Goal: Check status: Check status

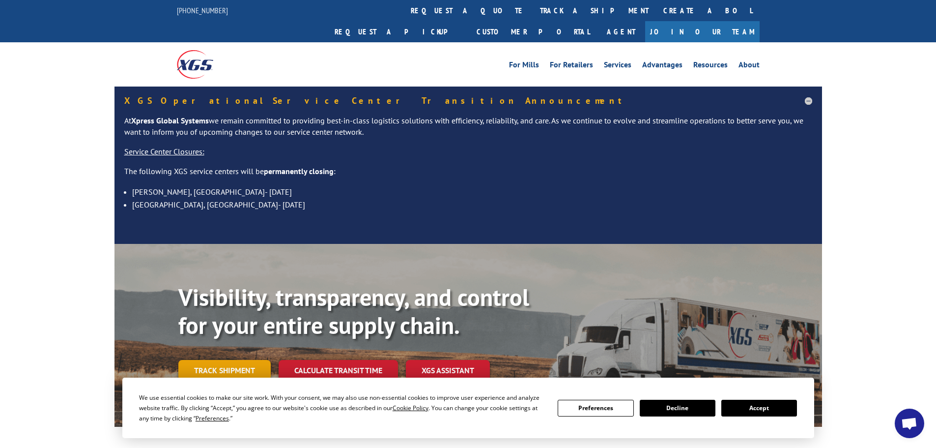
click at [206, 360] on link "Track shipment" at bounding box center [224, 370] width 92 height 21
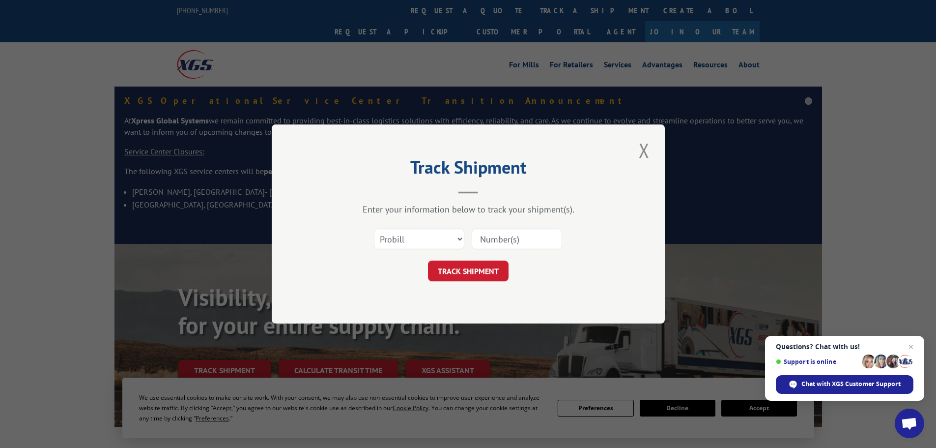
click at [507, 237] on input at bounding box center [517, 238] width 90 height 21
paste input "FR38885813"
type input "FR38885813"
click at [459, 272] on button "TRACK SHIPMENT" at bounding box center [468, 270] width 81 height 21
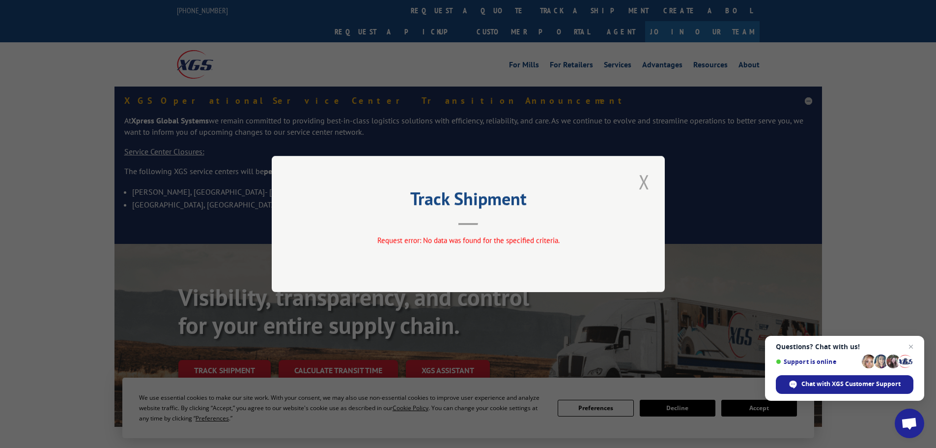
click at [644, 183] on button "Close modal" at bounding box center [644, 181] width 17 height 27
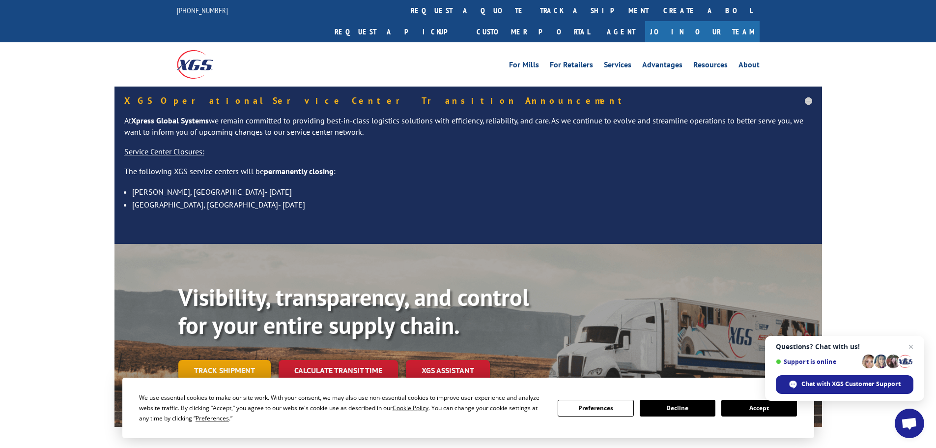
click at [231, 360] on link "Track shipment" at bounding box center [224, 370] width 92 height 21
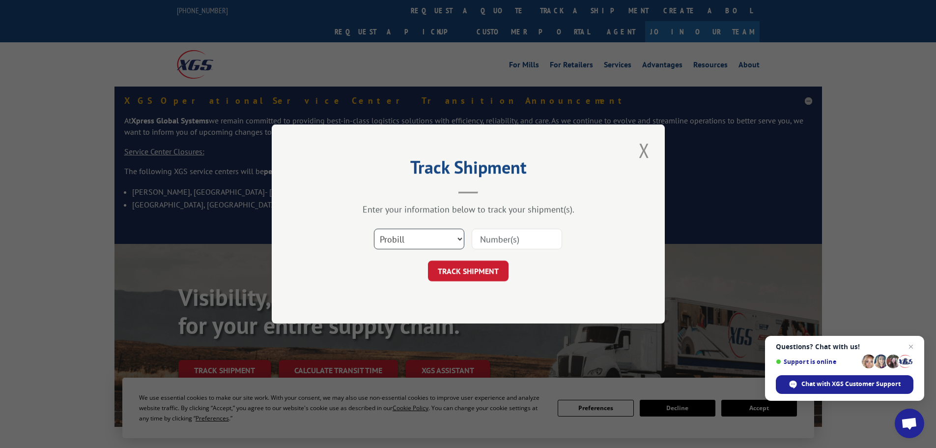
click at [442, 234] on select "Select category... Probill BOL PO" at bounding box center [419, 238] width 90 height 21
select select "po"
click at [374, 228] on select "Select category... Probill BOL PO" at bounding box center [419, 238] width 90 height 21
click at [506, 233] on input at bounding box center [517, 238] width 90 height 21
paste input "03712009"
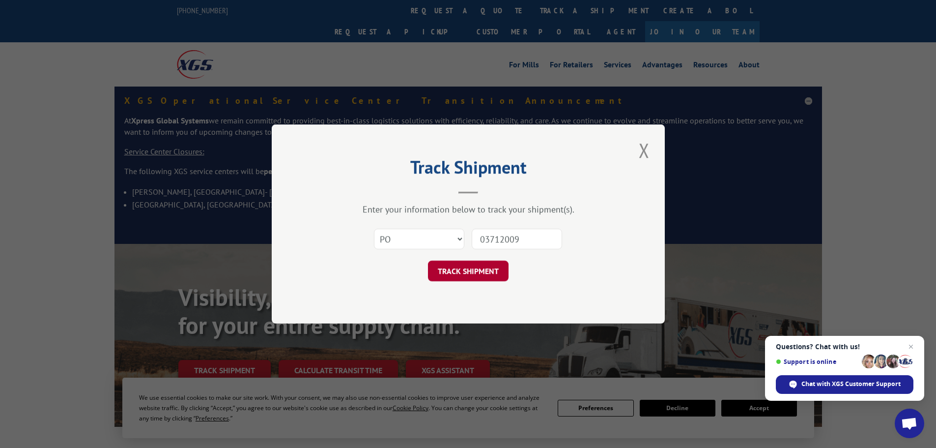
type input "03712009"
click at [467, 275] on button "TRACK SHIPMENT" at bounding box center [468, 270] width 81 height 21
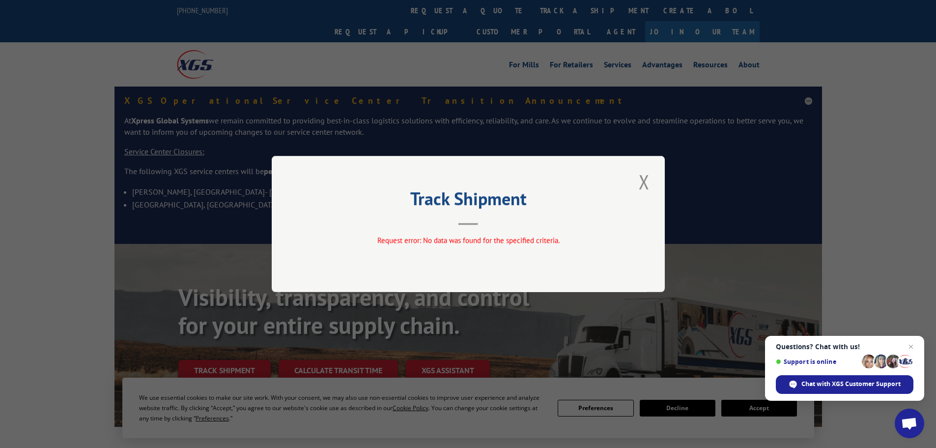
click at [642, 179] on button "Close modal" at bounding box center [644, 181] width 17 height 27
